Goal: Task Accomplishment & Management: Manage account settings

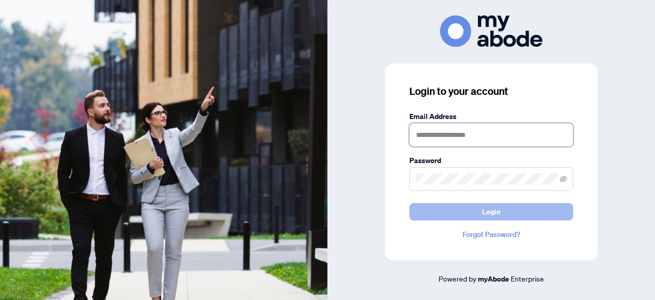
type input "**********"
click at [494, 208] on span "Login" at bounding box center [491, 211] width 18 height 16
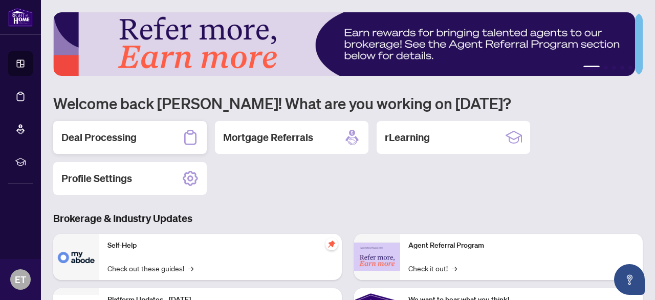
click at [103, 135] on h2 "Deal Processing" at bounding box center [98, 137] width 75 height 14
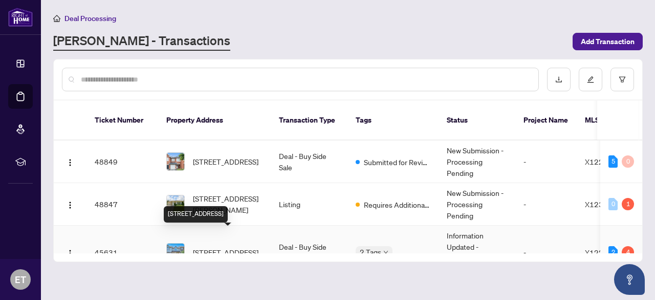
click at [212, 246] on span "[STREET_ADDRESS]" at bounding box center [226, 251] width 66 height 11
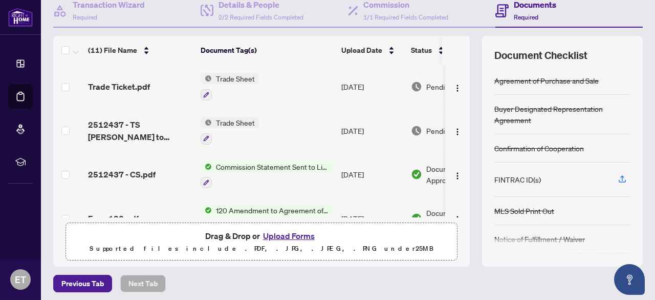
scroll to position [107, 0]
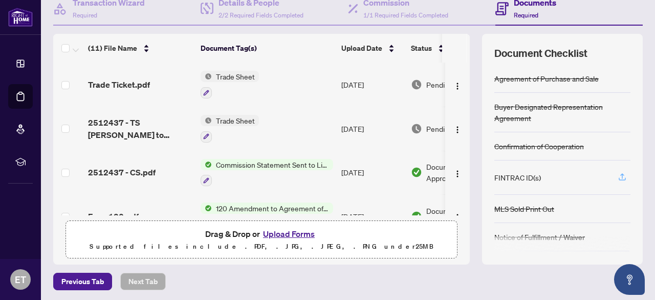
click at [619, 172] on icon "button" at bounding box center [622, 176] width 9 height 9
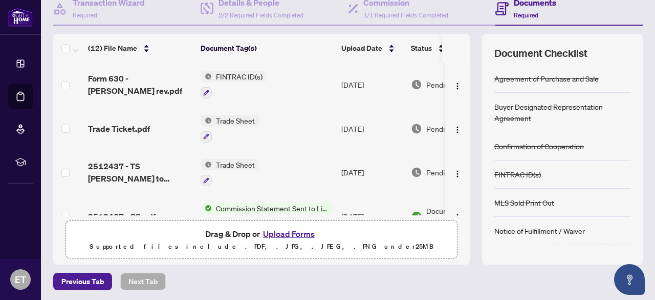
click at [272, 232] on button "Upload Forms" at bounding box center [289, 233] width 58 height 13
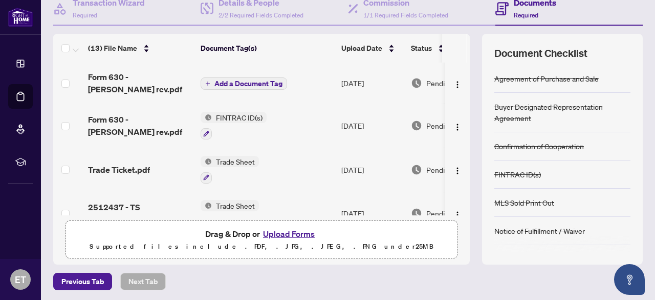
click at [241, 82] on span "Add a Document Tag" at bounding box center [249, 83] width 68 height 7
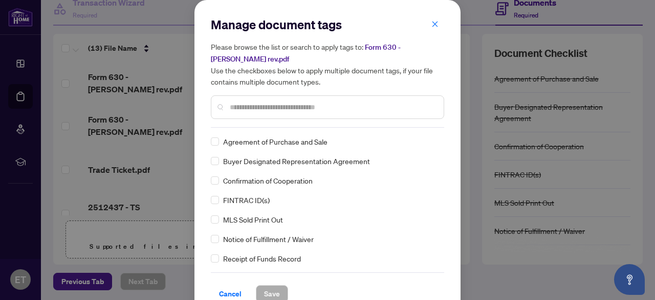
click at [241, 109] on input "text" at bounding box center [333, 106] width 206 height 11
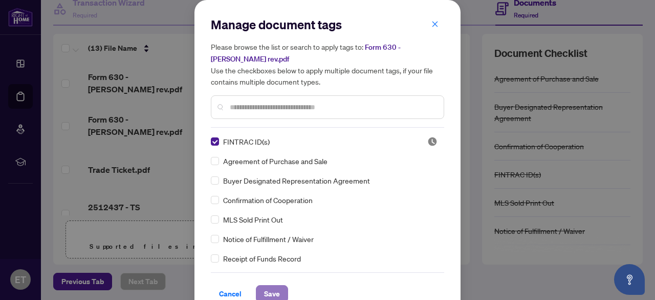
click at [264, 287] on span "Save" at bounding box center [272, 293] width 16 height 16
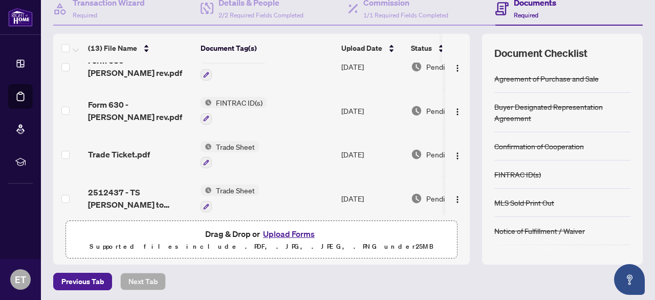
scroll to position [0, 0]
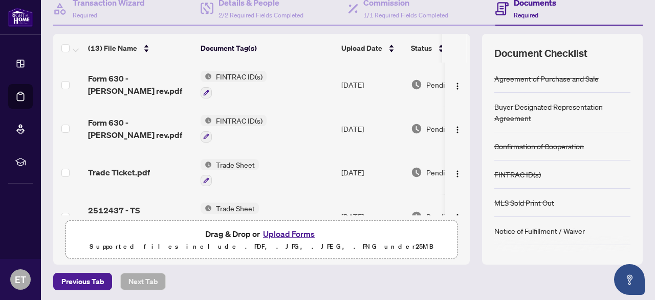
click at [292, 231] on button "Upload Forms" at bounding box center [289, 233] width 58 height 13
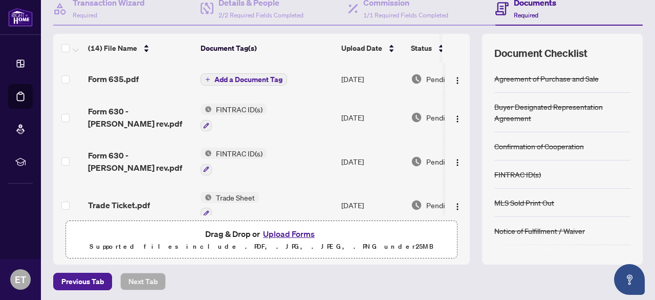
click at [230, 79] on span "Add a Document Tag" at bounding box center [249, 79] width 68 height 7
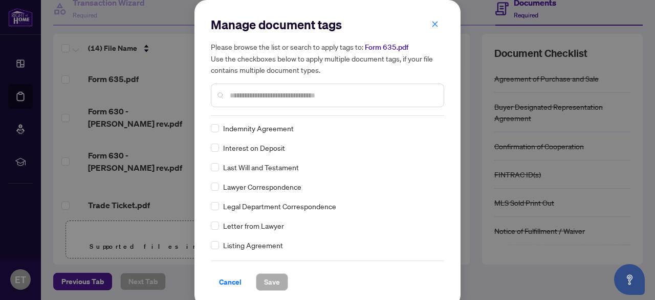
scroll to position [1099, 0]
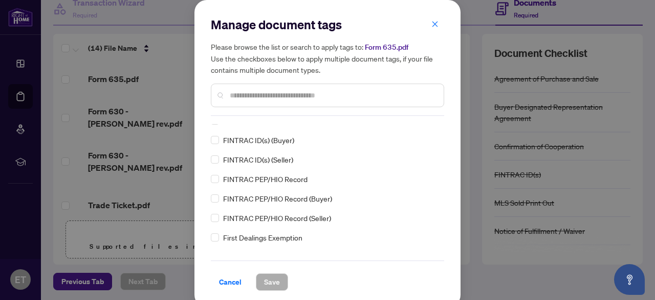
click at [248, 93] on input "text" at bounding box center [333, 95] width 206 height 11
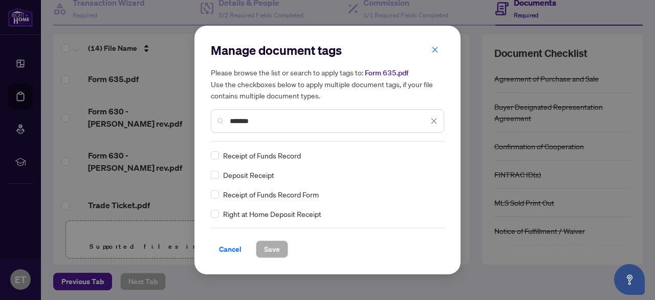
scroll to position [0, 0]
type input "*******"
click at [267, 244] on span "Save" at bounding box center [272, 249] width 16 height 16
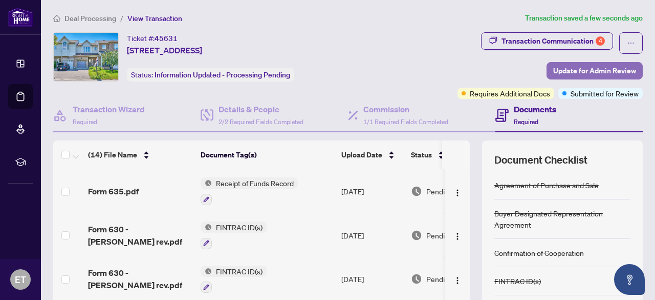
click at [558, 67] on span "Update for Admin Review" at bounding box center [595, 70] width 83 height 16
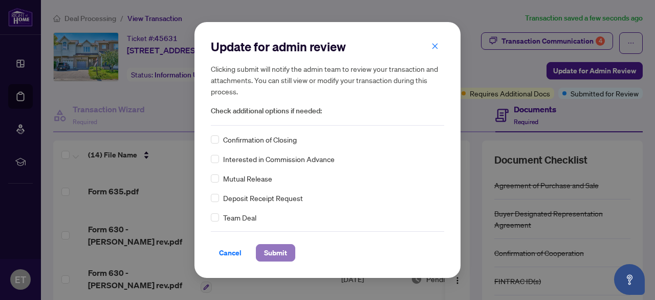
click at [280, 248] on span "Submit" at bounding box center [275, 252] width 23 height 16
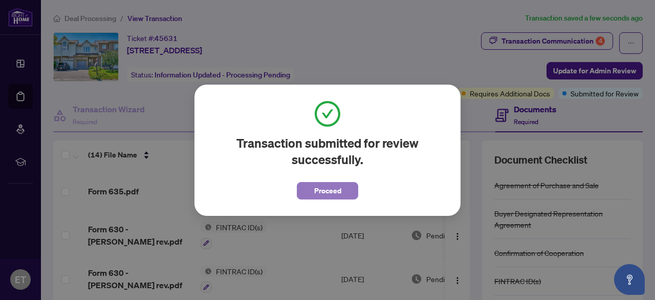
click at [321, 193] on span "Proceed" at bounding box center [327, 190] width 27 height 16
